Goal: Navigation & Orientation: Go to known website

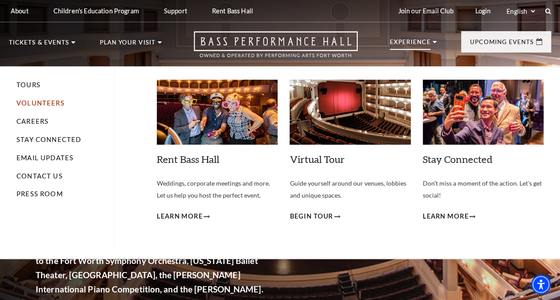
click at [48, 104] on link "Volunteers" at bounding box center [40, 103] width 48 height 8
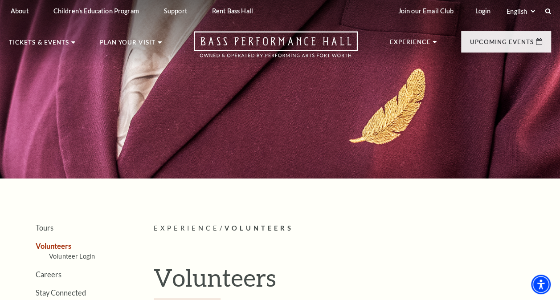
scroll to position [1, 0]
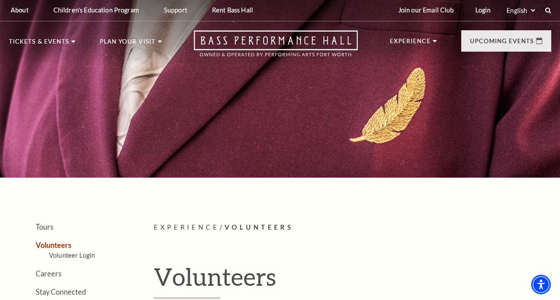
click at [559, 53] on nav "Tickets & Events Now On Sale Broadway At The Bass presented by PNC Bank [PERSON…" at bounding box center [280, 43] width 560 height 44
click at [559, 61] on nav "Tickets & Events Now On Sale Broadway At The Bass presented by PNC Bank [PERSON…" at bounding box center [280, 43] width 560 height 44
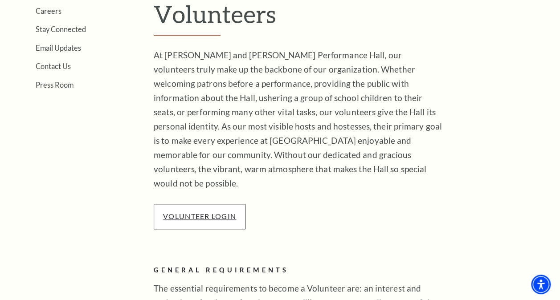
click at [185, 212] on link "VOLUNTEER LOGIN" at bounding box center [199, 216] width 73 height 8
